Goal: Task Accomplishment & Management: Manage account settings

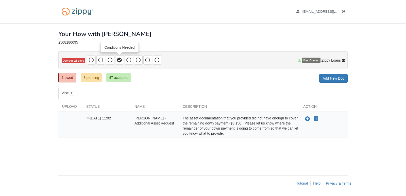
click at [120, 64] on span at bounding box center [119, 59] width 9 height 9
